Goal: Transaction & Acquisition: Purchase product/service

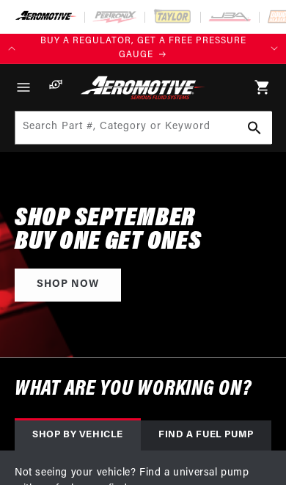
select select "1990"
select select "Ford"
select select "5.0L"
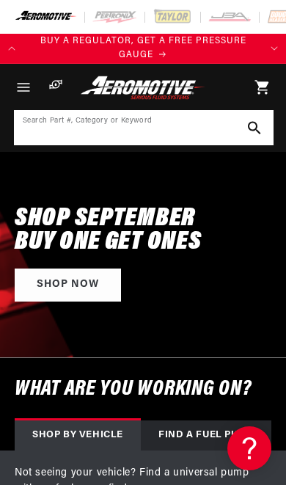
click at [59, 117] on input at bounding box center [143, 127] width 257 height 32
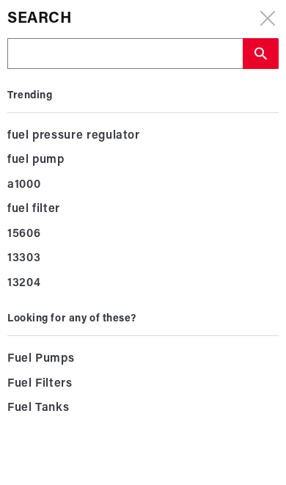
type input "1"
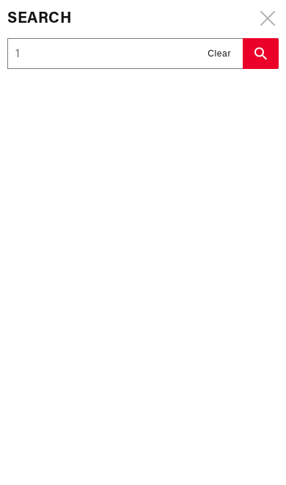
type input "13"
type input "131"
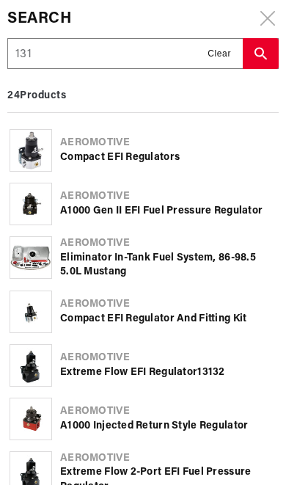
type input "1310"
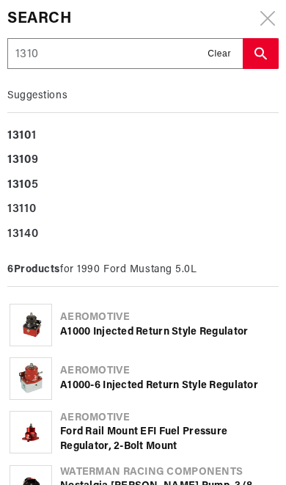
type input "13103"
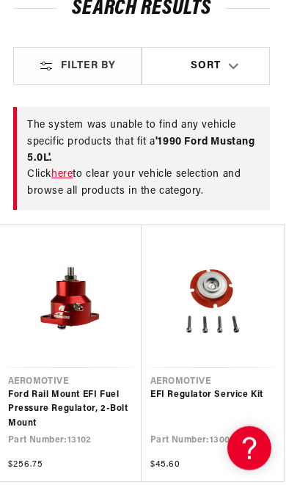
scroll to position [169, 1]
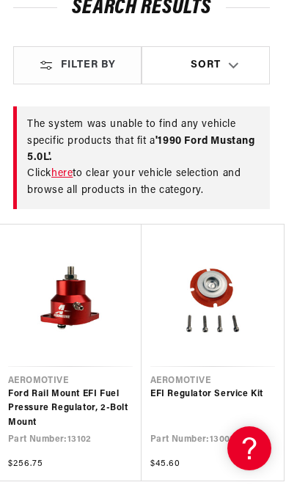
click at [31, 406] on link "Ford Rail Mount EFI Fuel Pressure Regulator, 2-Bolt Mount" at bounding box center [70, 408] width 125 height 43
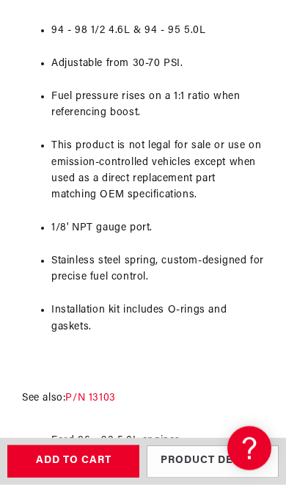
scroll to position [1338, 0]
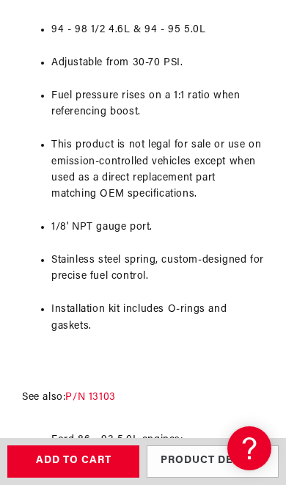
click at [98, 391] on link "P/N 13103" at bounding box center [90, 396] width 50 height 11
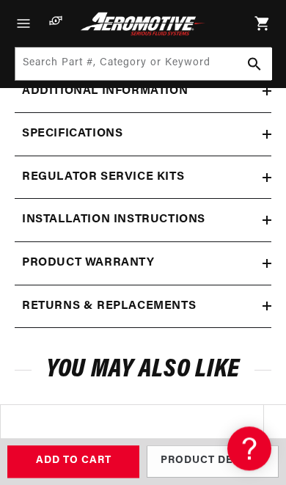
scroll to position [1781, 0]
